Goal: Check status

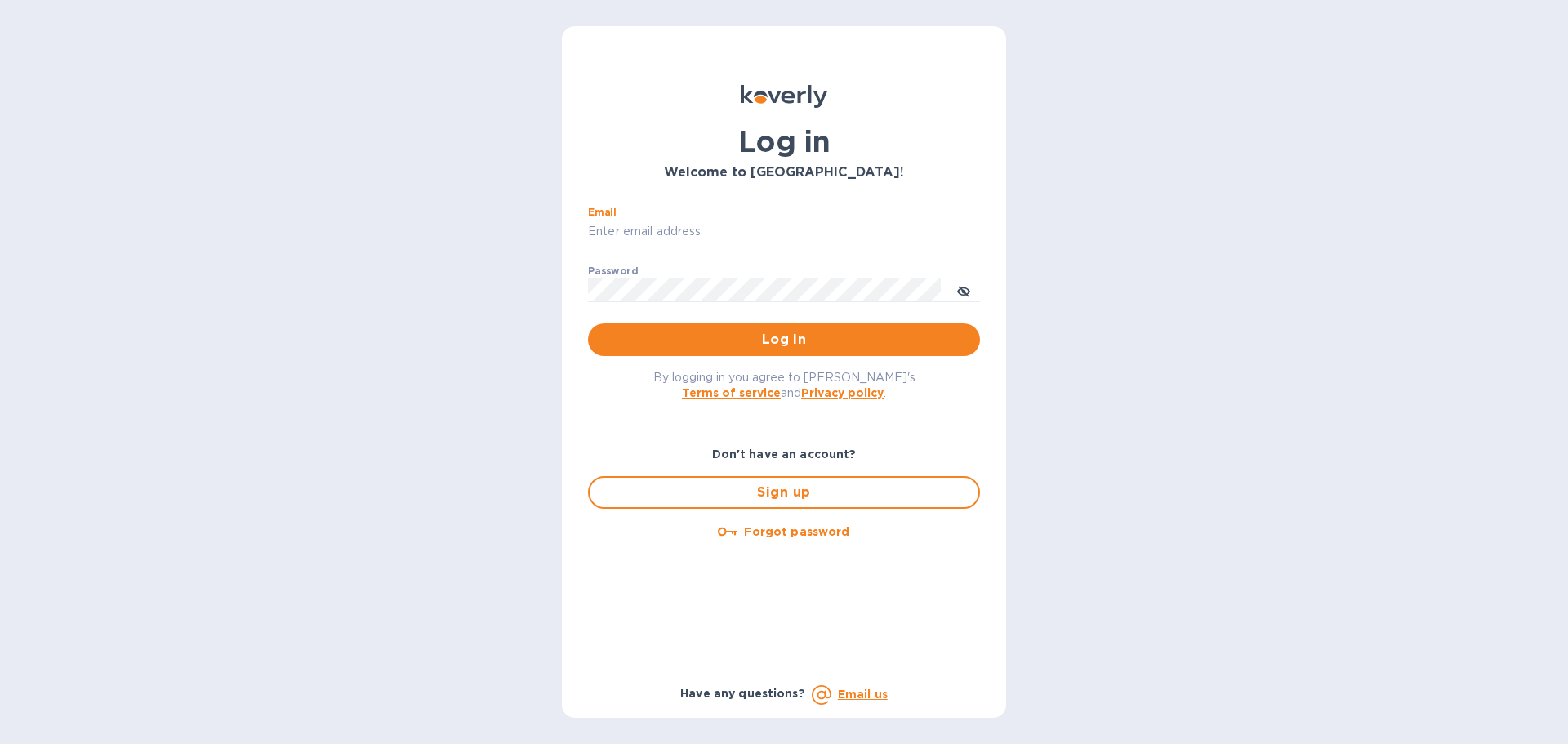
click at [730, 232] on input "Email" at bounding box center [784, 232] width 392 height 25
type input "monica@jorgeordonez.com"
click at [588, 323] on button "Log in" at bounding box center [784, 340] width 392 height 32
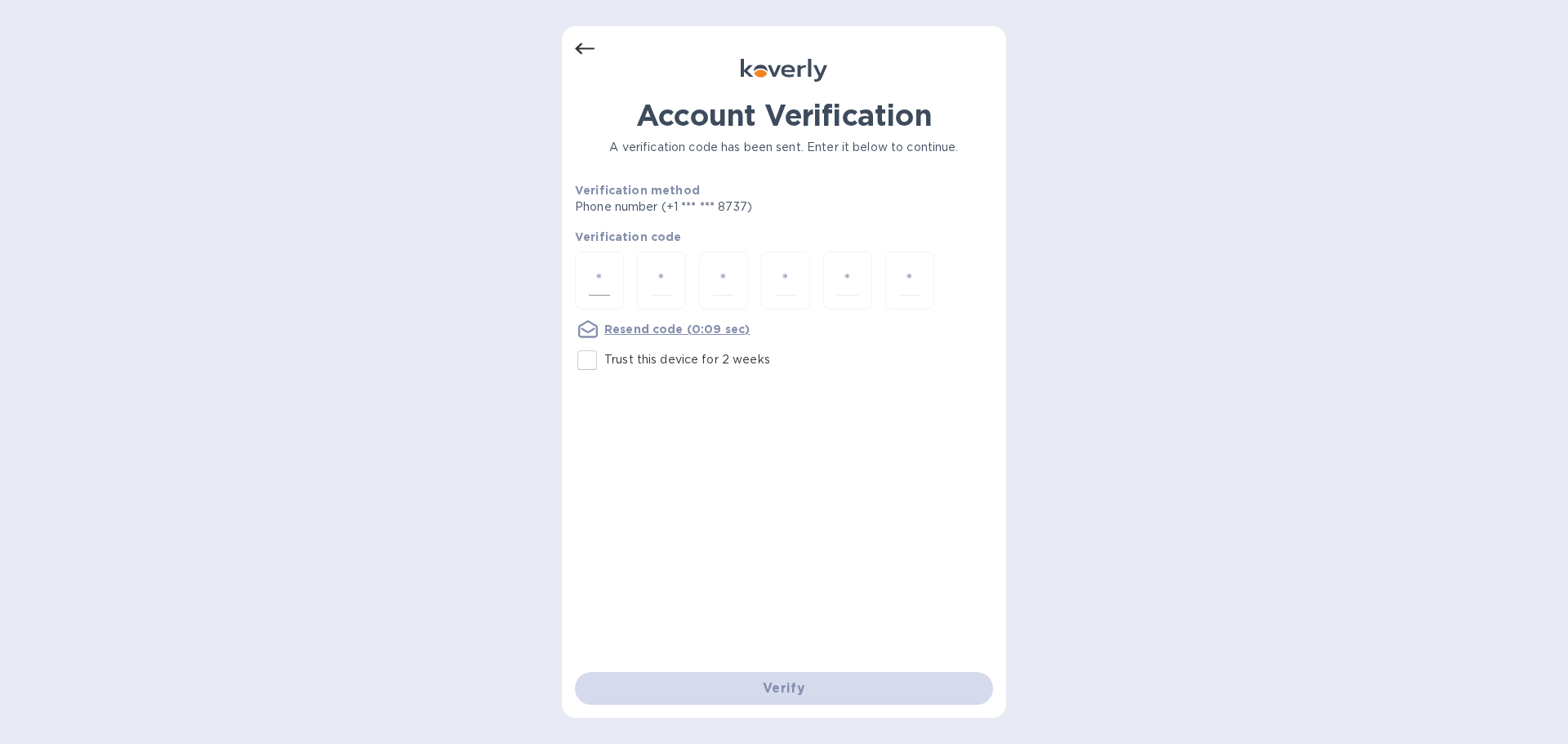
click at [598, 275] on input "number" at bounding box center [599, 280] width 21 height 30
type input "9"
type input "0"
type input "1"
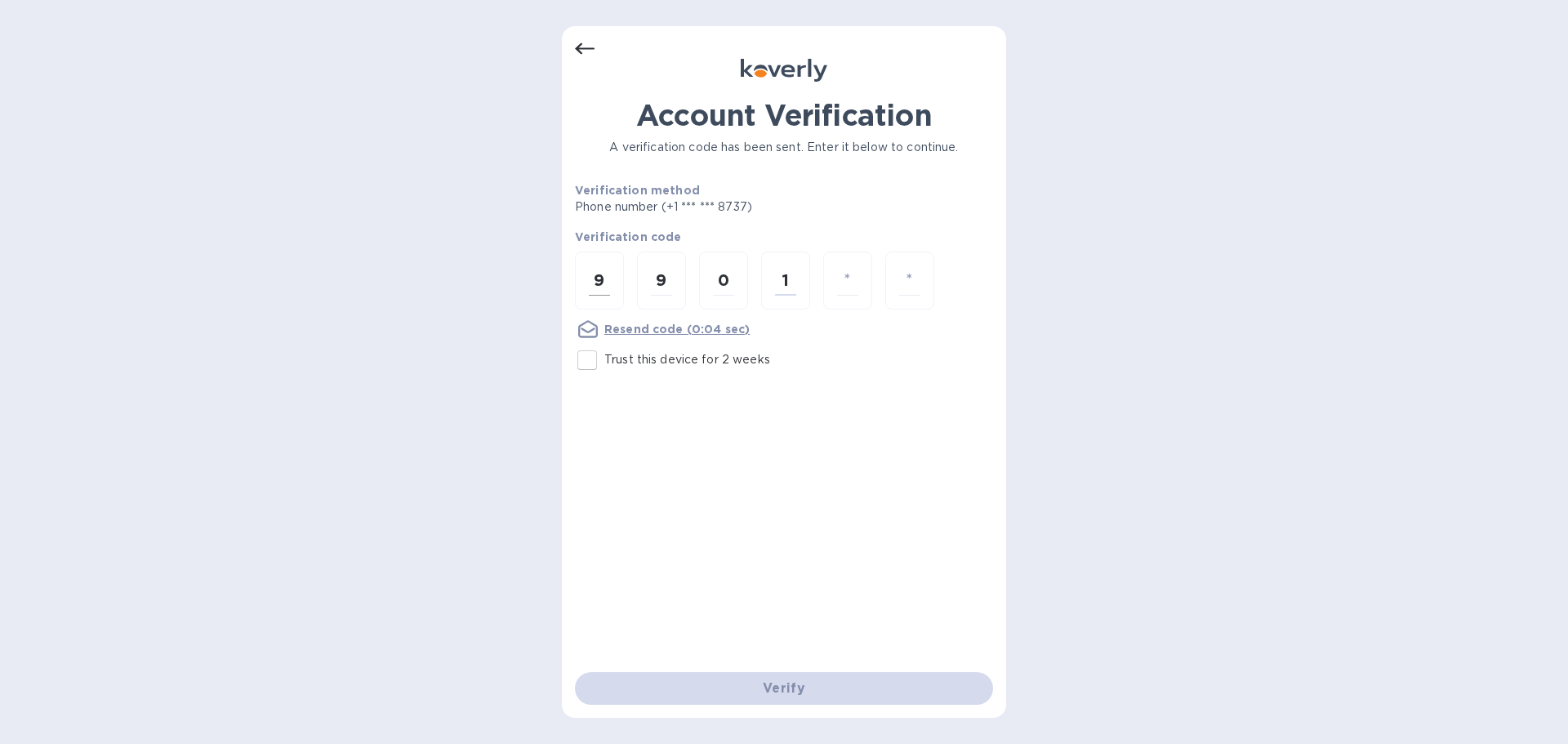
type input "0"
type input "1"
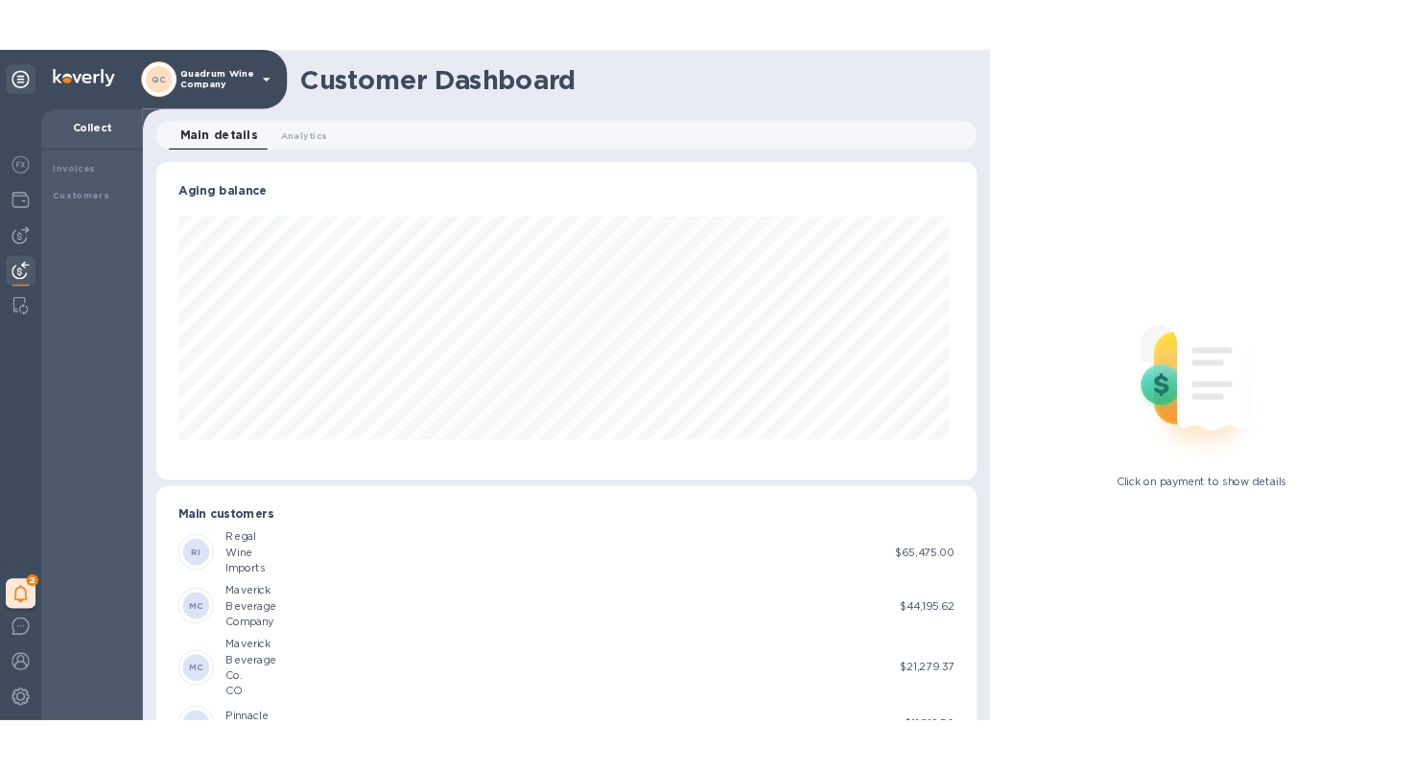
scroll to position [414, 1061]
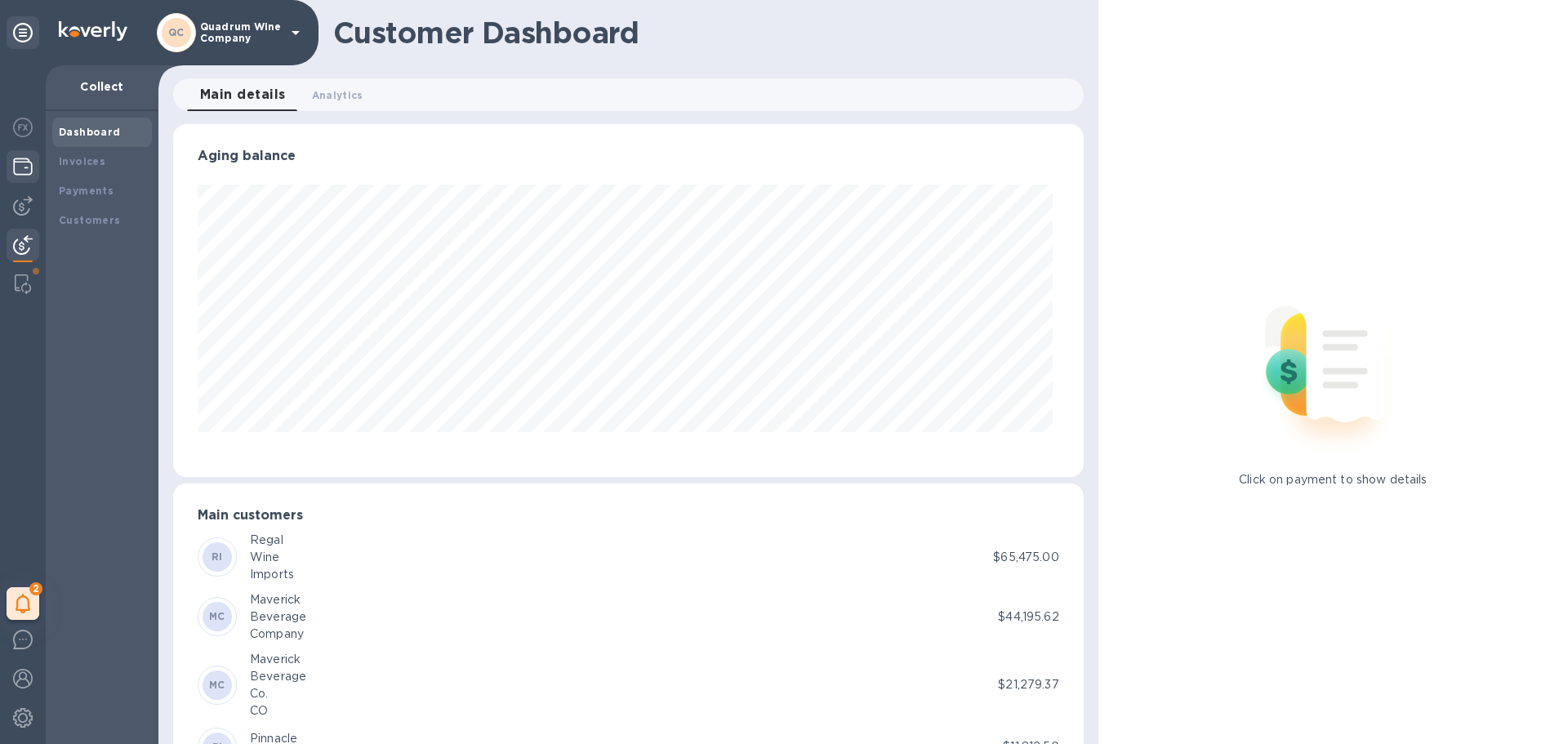
click at [20, 158] on img at bounding box center [22, 166] width 20 height 20
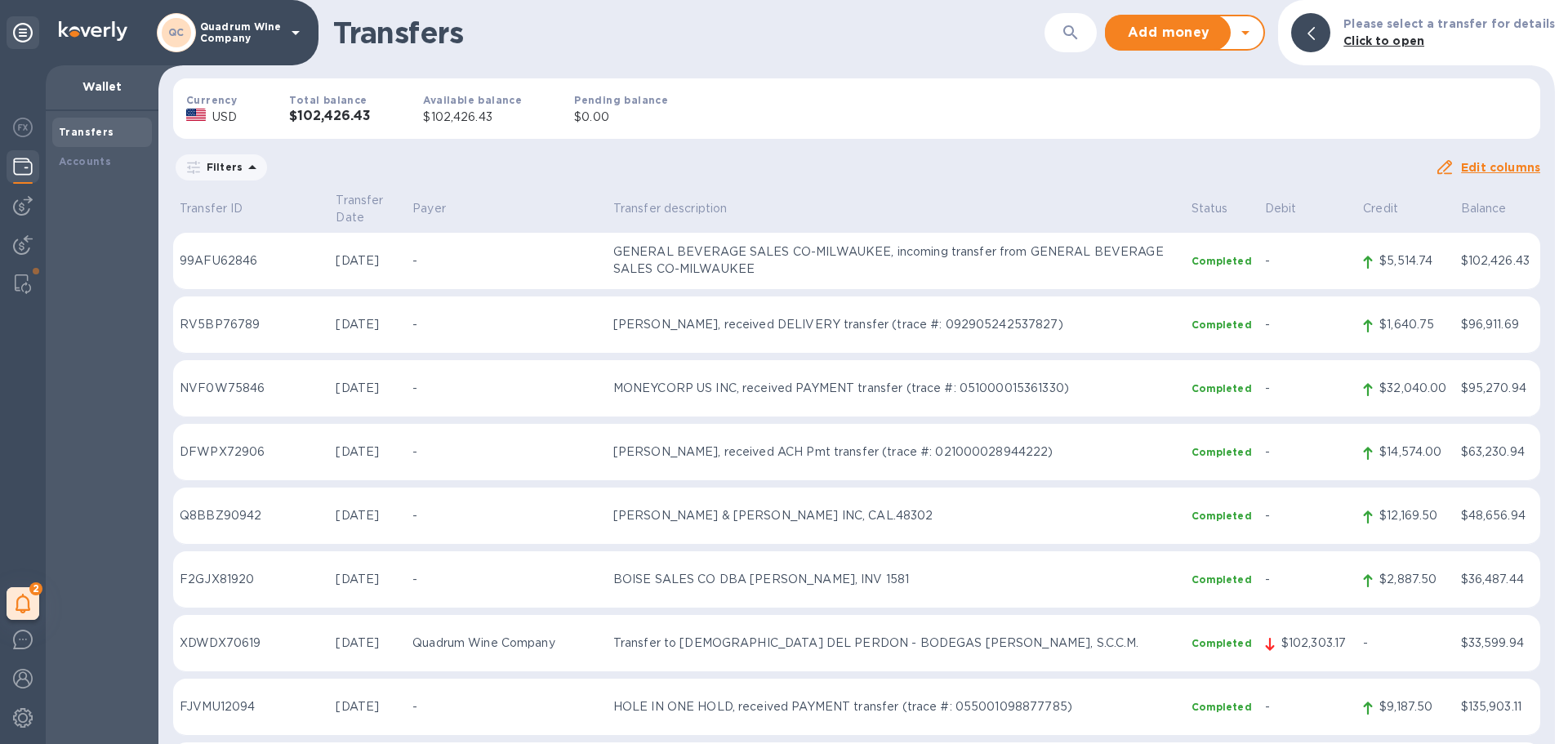
click at [370, 114] on h3 "$102,426.43" at bounding box center [330, 117] width 82 height 15
click at [1147, 634] on p "Transfer to [DEMOGRAPHIC_DATA] DEL PERDON - BODEGAS [PERSON_NAME], S.C.C.M." at bounding box center [896, 643] width 565 height 17
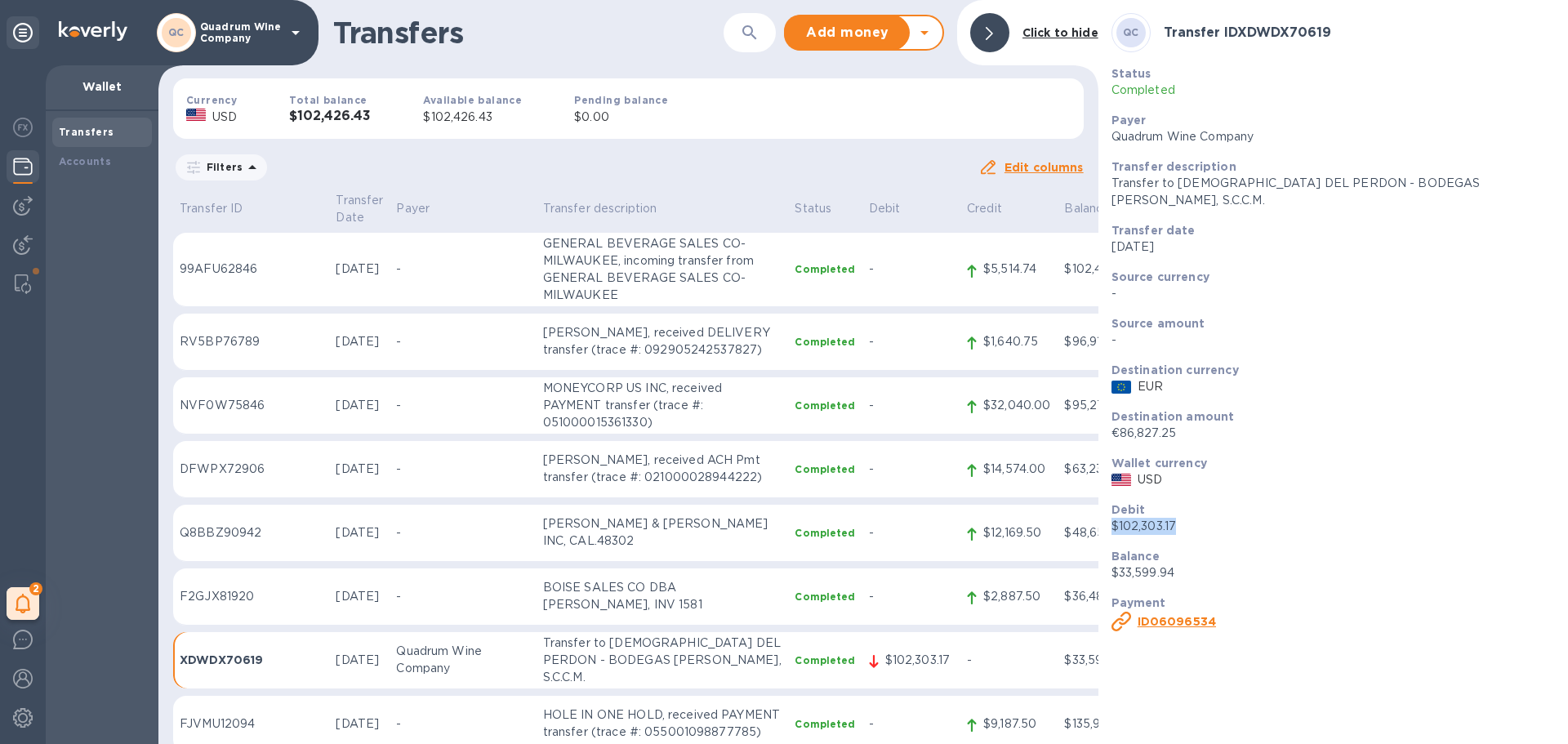
drag, startPoint x: 1183, startPoint y: 507, endPoint x: 1109, endPoint y: 506, distance: 74.0
click at [1109, 506] on div "Debit $102,303.17" at bounding box center [1333, 518] width 456 height 47
drag, startPoint x: 1183, startPoint y: 419, endPoint x: 1102, endPoint y: 410, distance: 81.5
click at [1102, 410] on div "QC Transfer ID XDWDX70619 Status Completed Payer Quadrum Wine Company Transfer …" at bounding box center [1333, 372] width 470 height 744
copy p "€86,827.25"
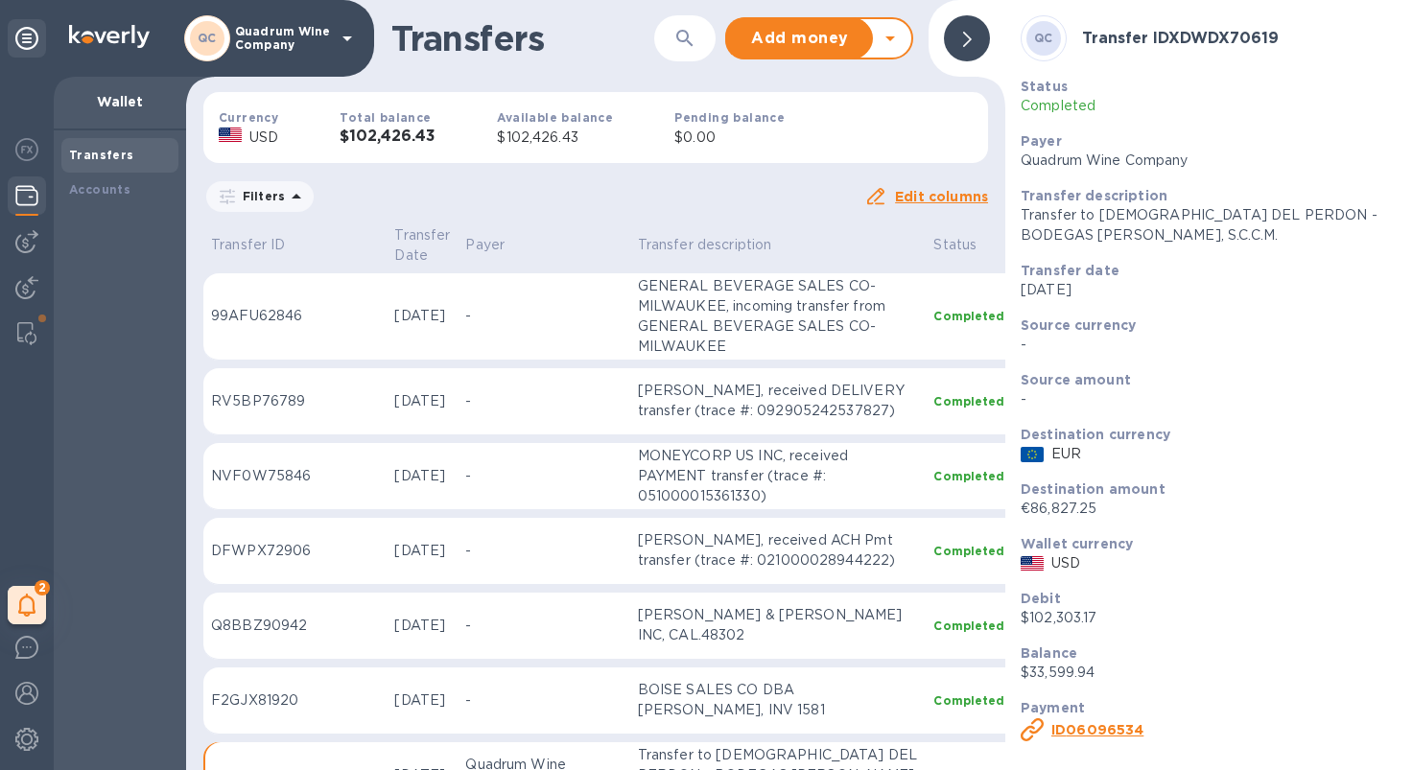
click at [1106, 725] on b "ID 06096534" at bounding box center [1097, 729] width 92 height 15
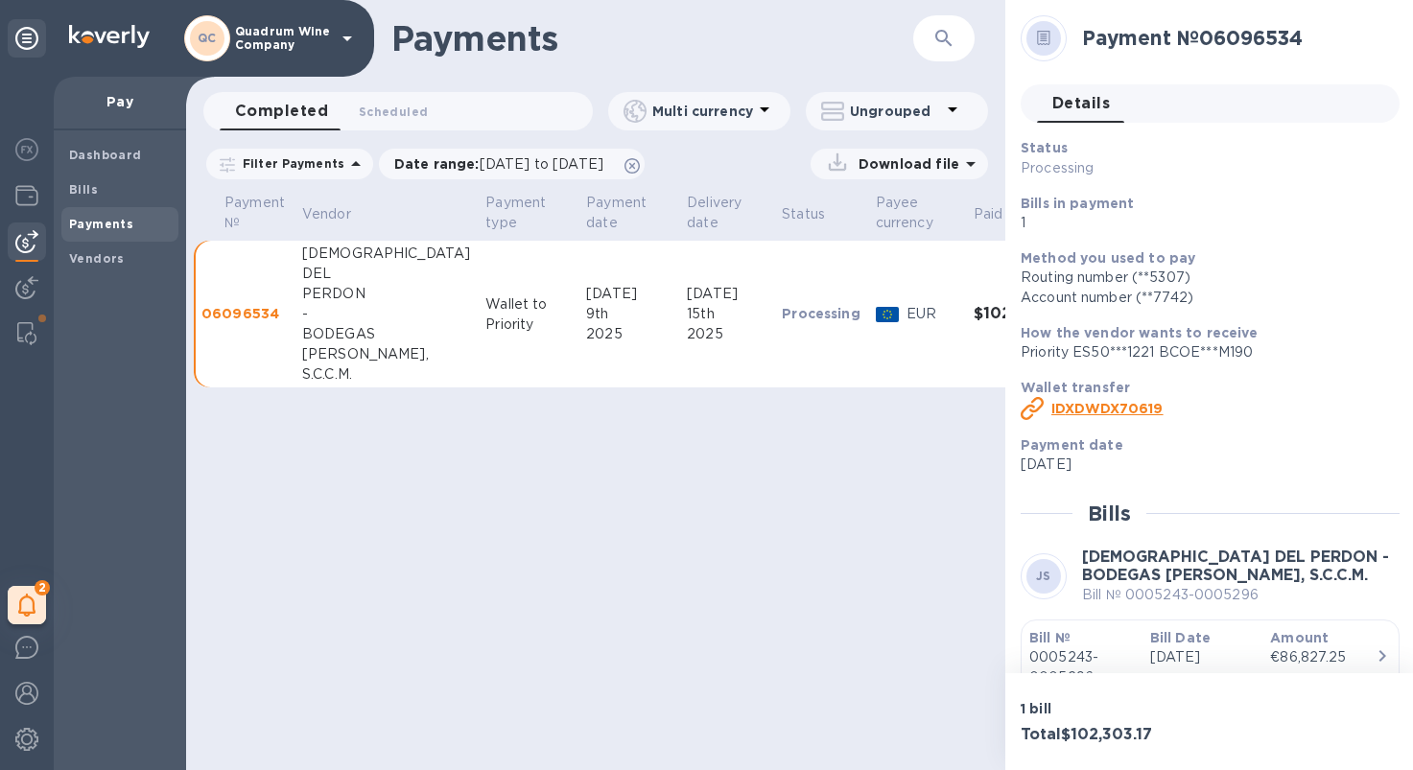
scroll to position [206, 0]
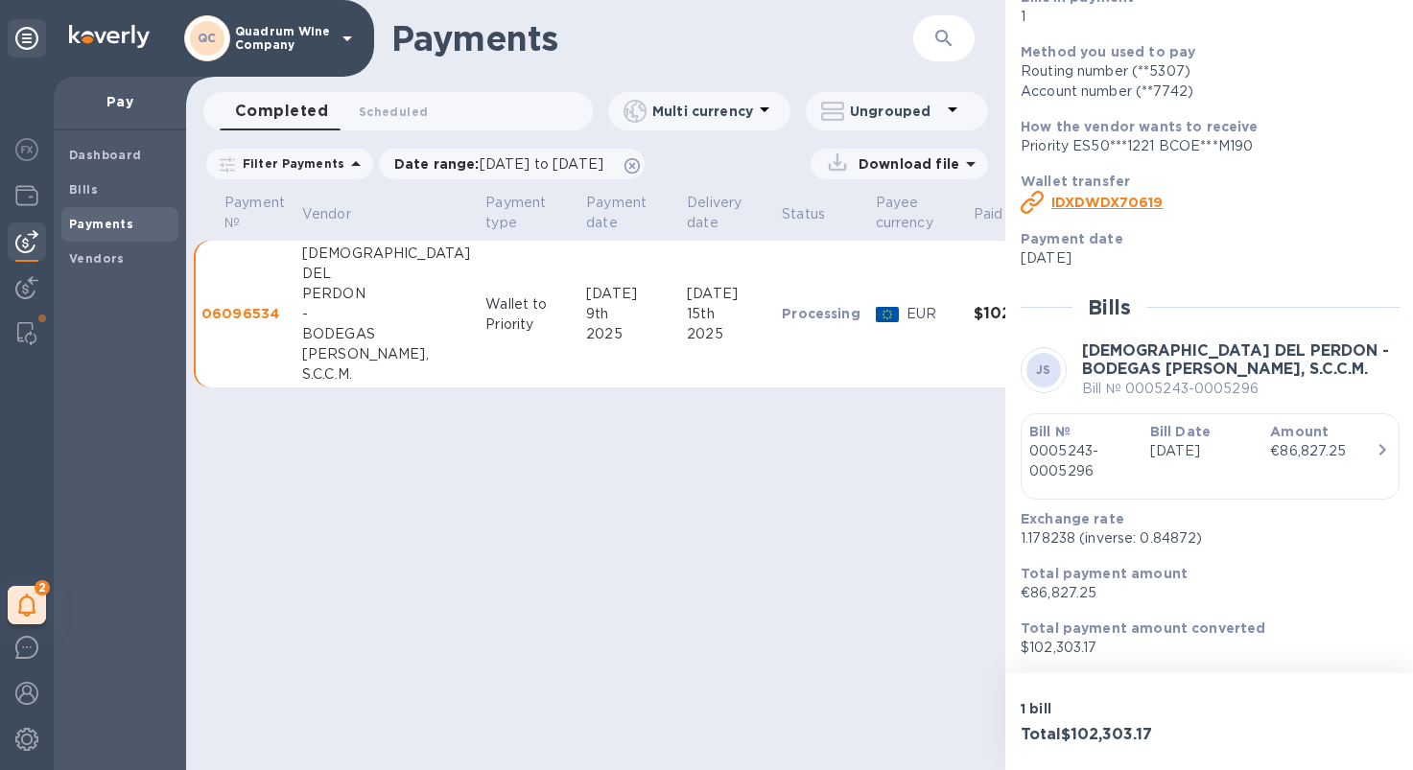
click at [1371, 439] on icon "button" at bounding box center [1382, 449] width 23 height 23
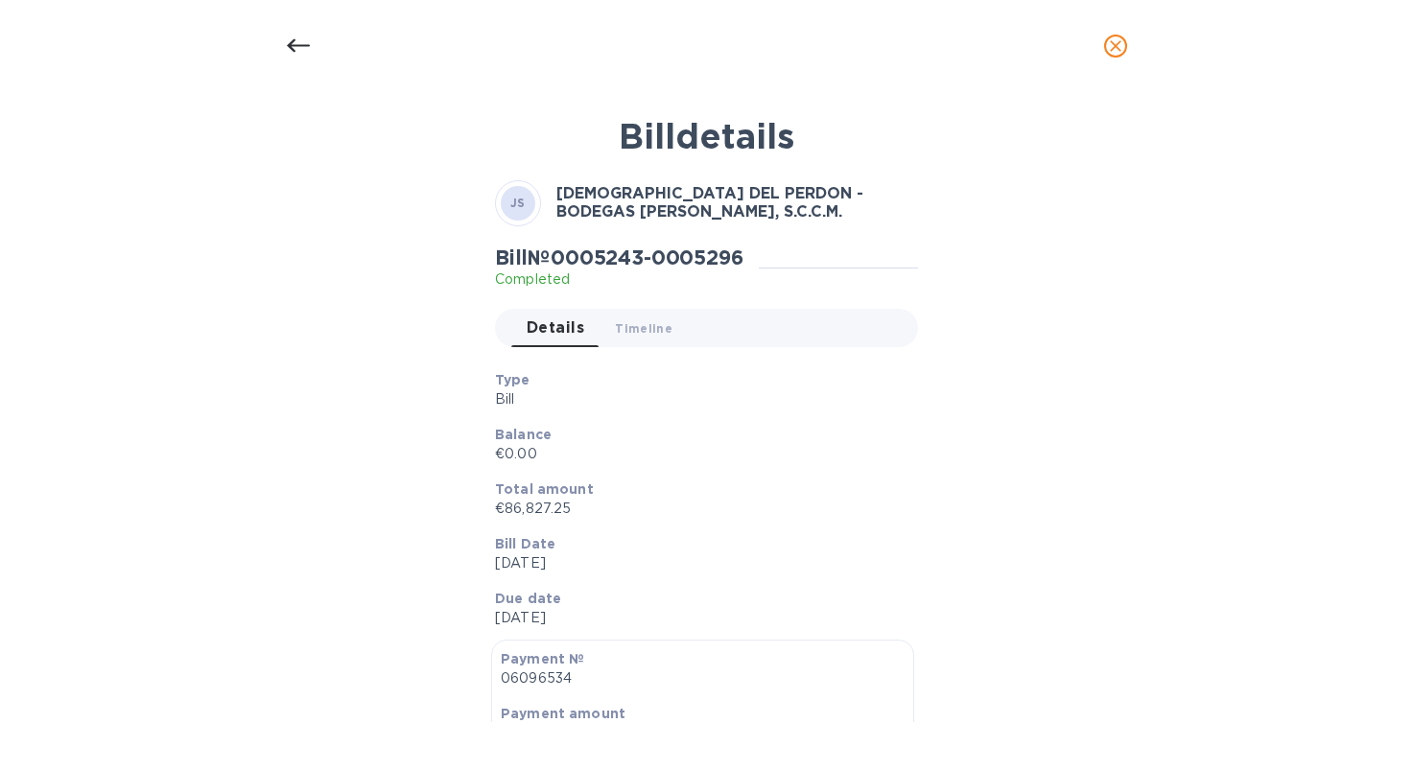
scroll to position [0, 0]
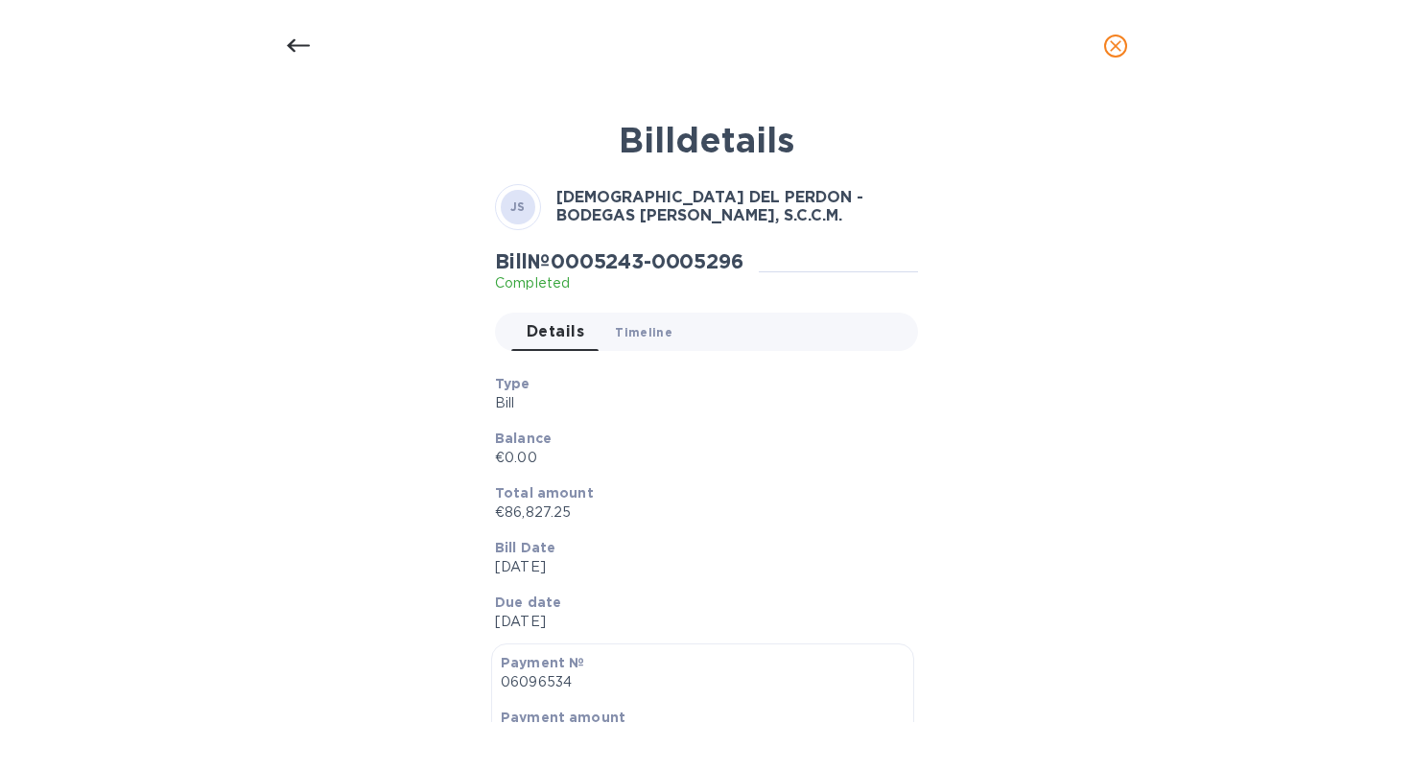
click at [626, 324] on span "Timeline 0" at bounding box center [644, 332] width 58 height 20
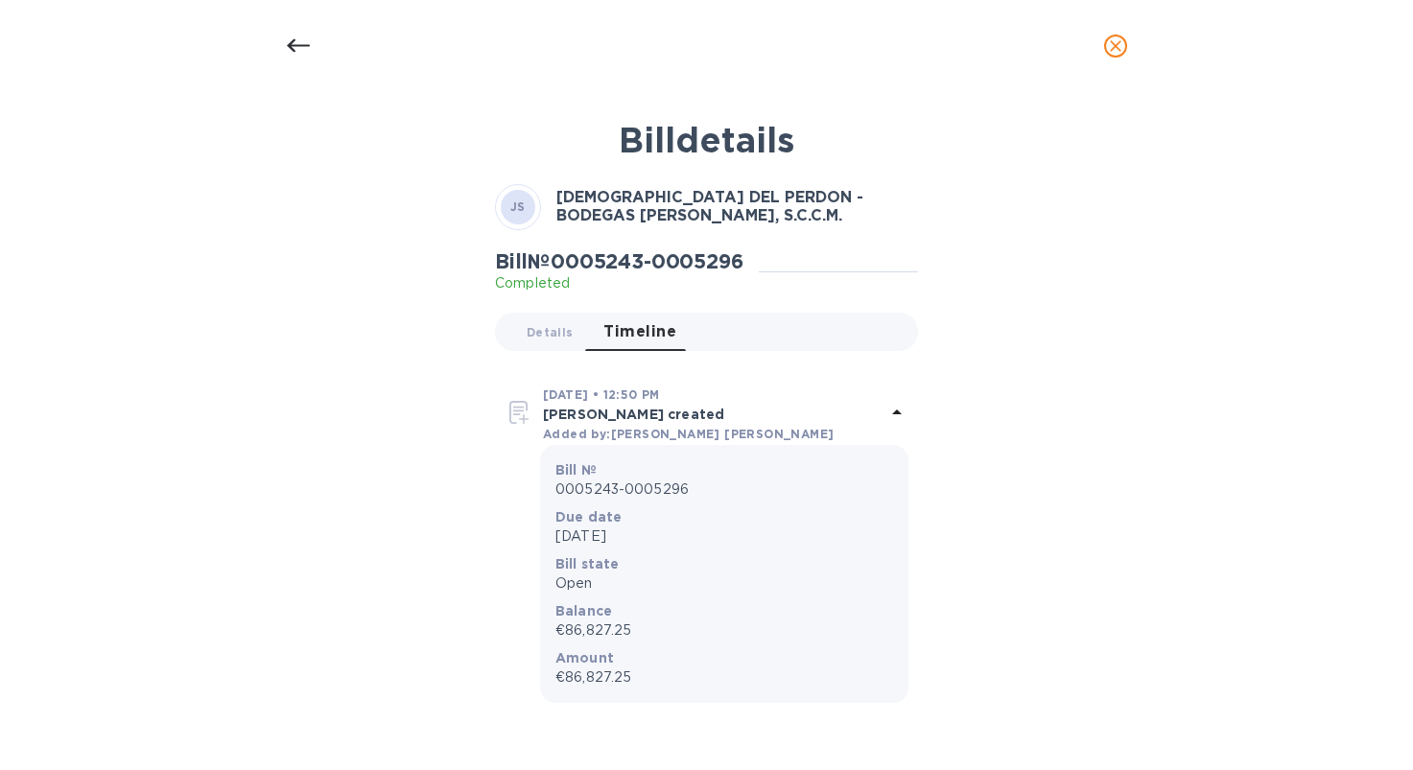
scroll to position [96, 0]
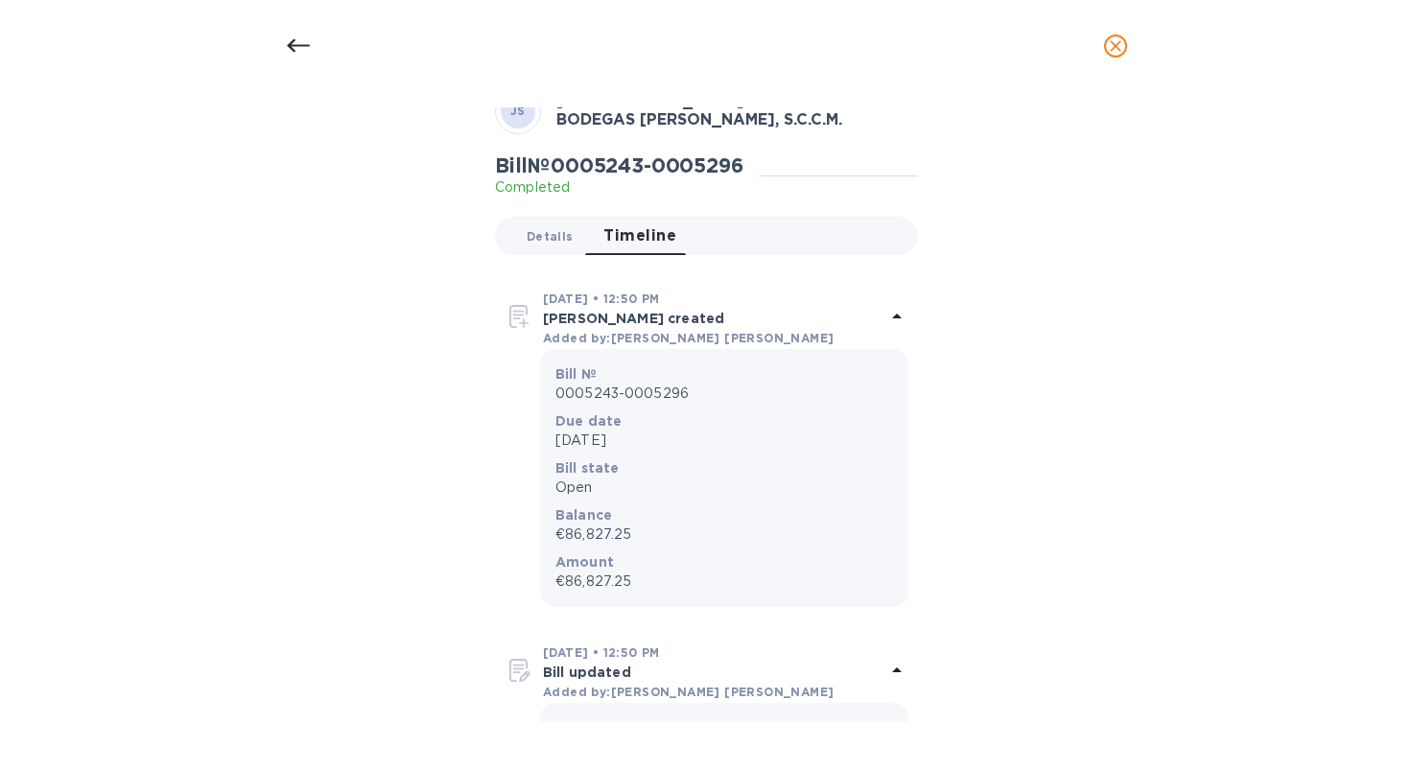
click at [545, 247] on button "Details 0" at bounding box center [549, 236] width 77 height 38
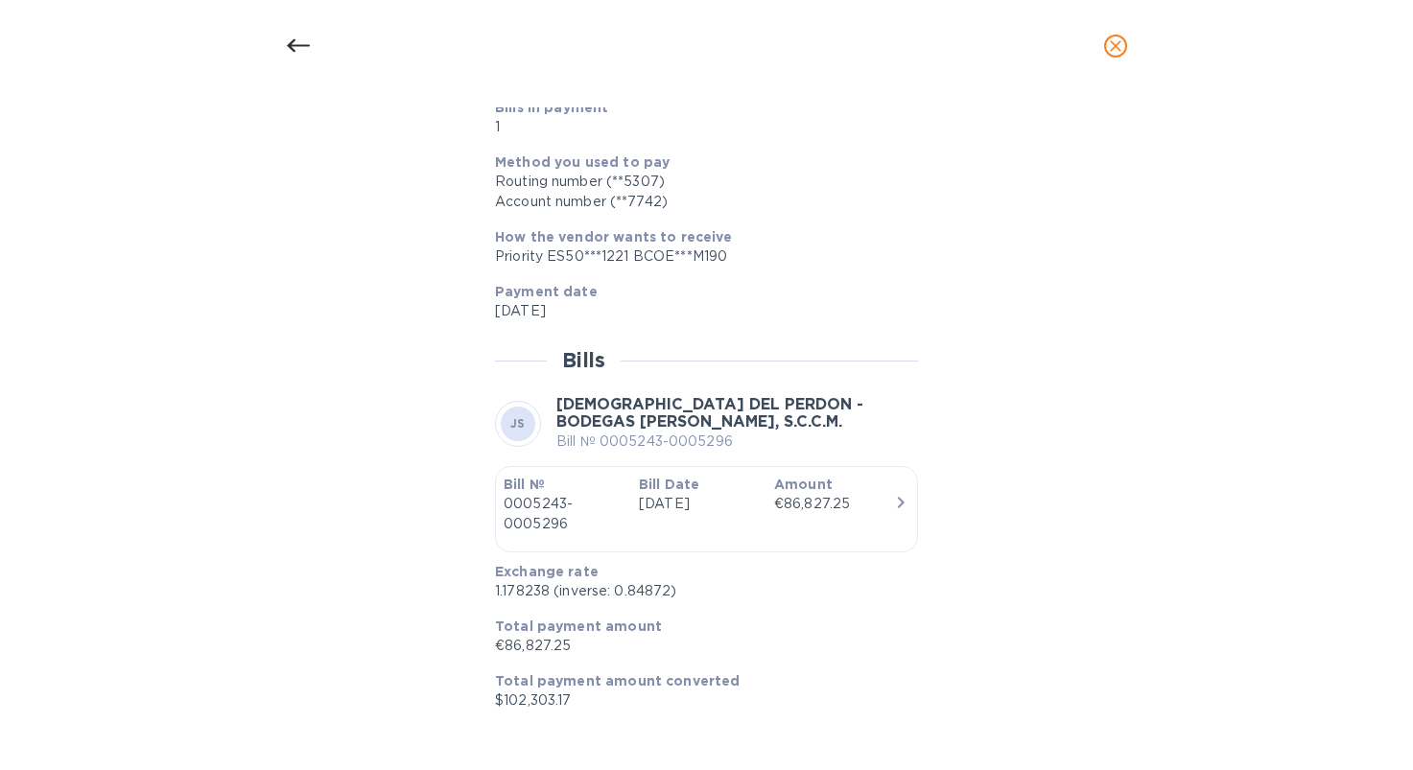
scroll to position [1351, 0]
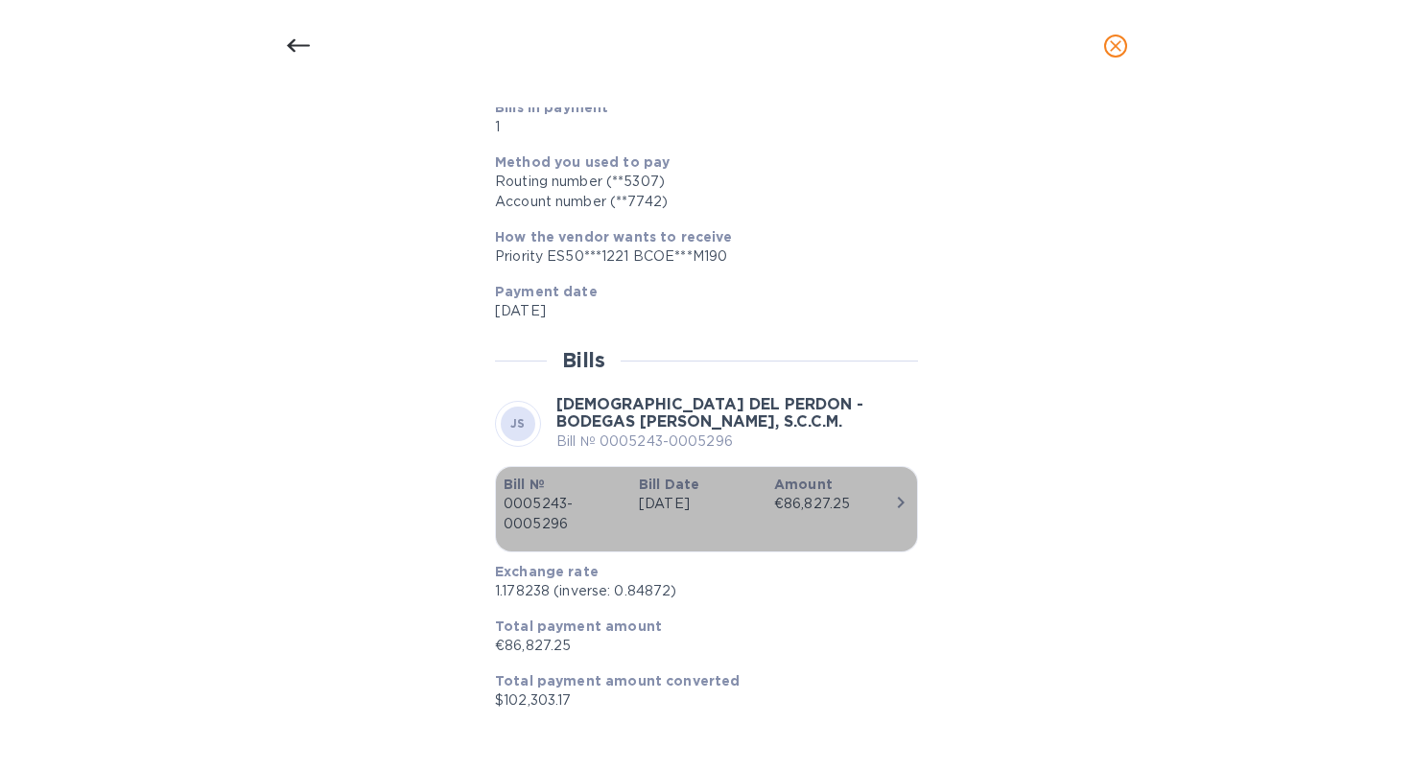
click at [896, 494] on icon "button" at bounding box center [900, 502] width 23 height 23
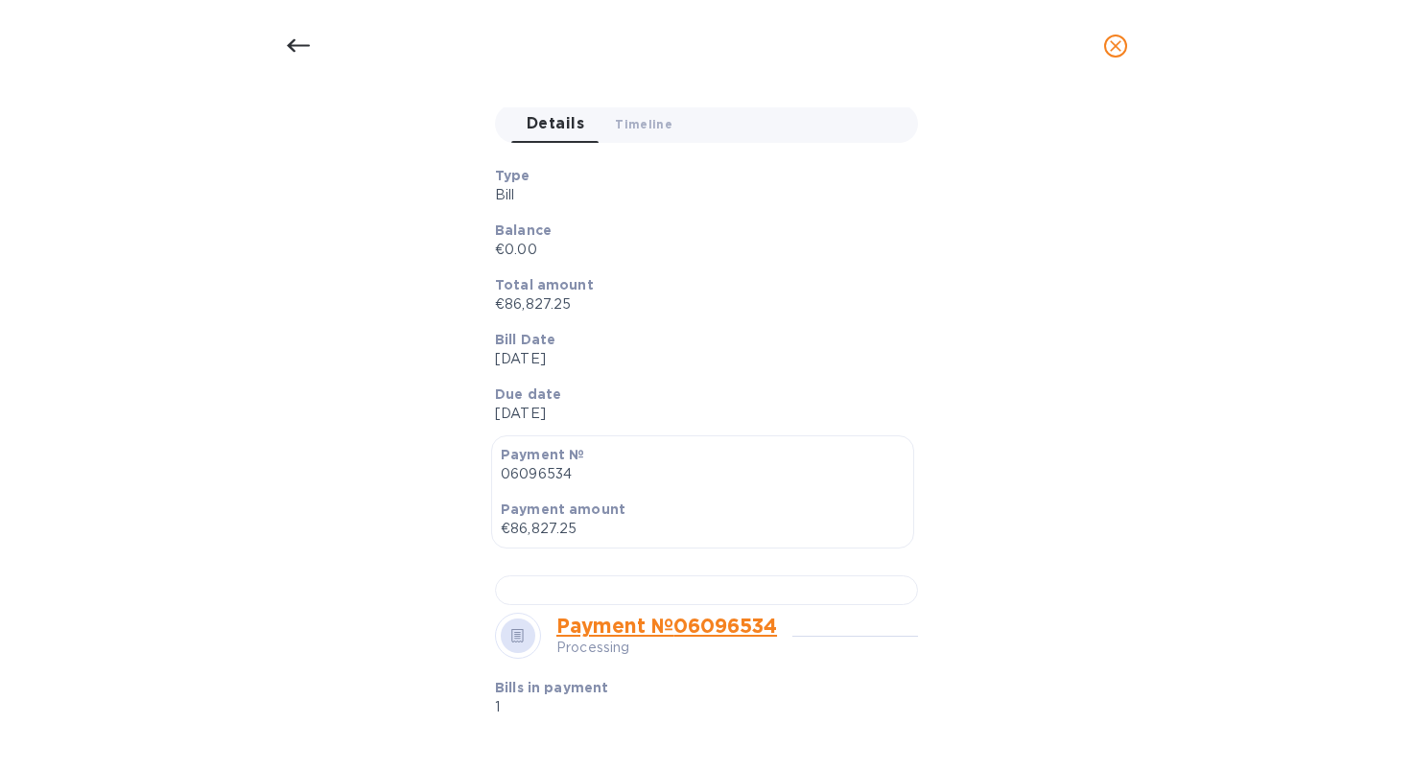
scroll to position [0, 0]
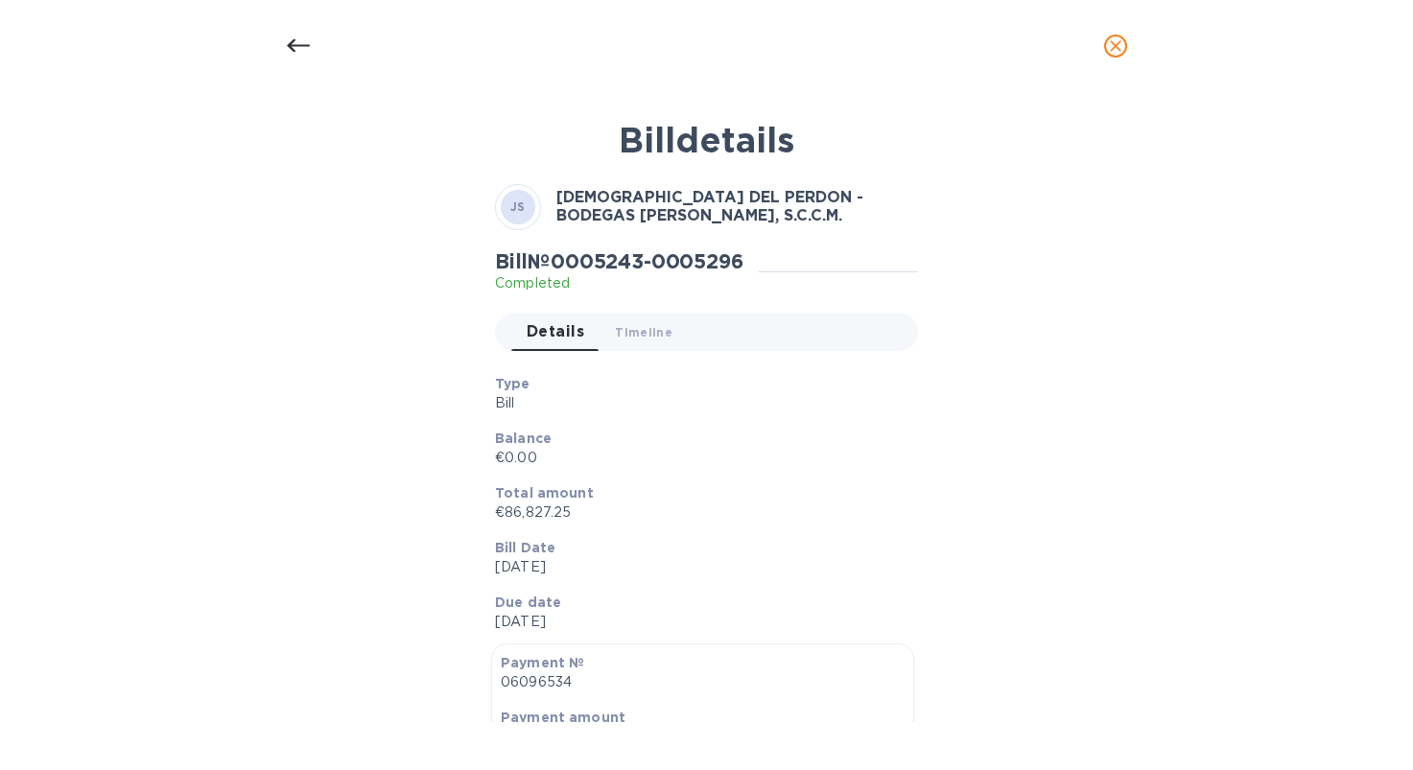
click at [1118, 41] on icon "close" at bounding box center [1115, 45] width 19 height 19
